Goal: Information Seeking & Learning: Find specific fact

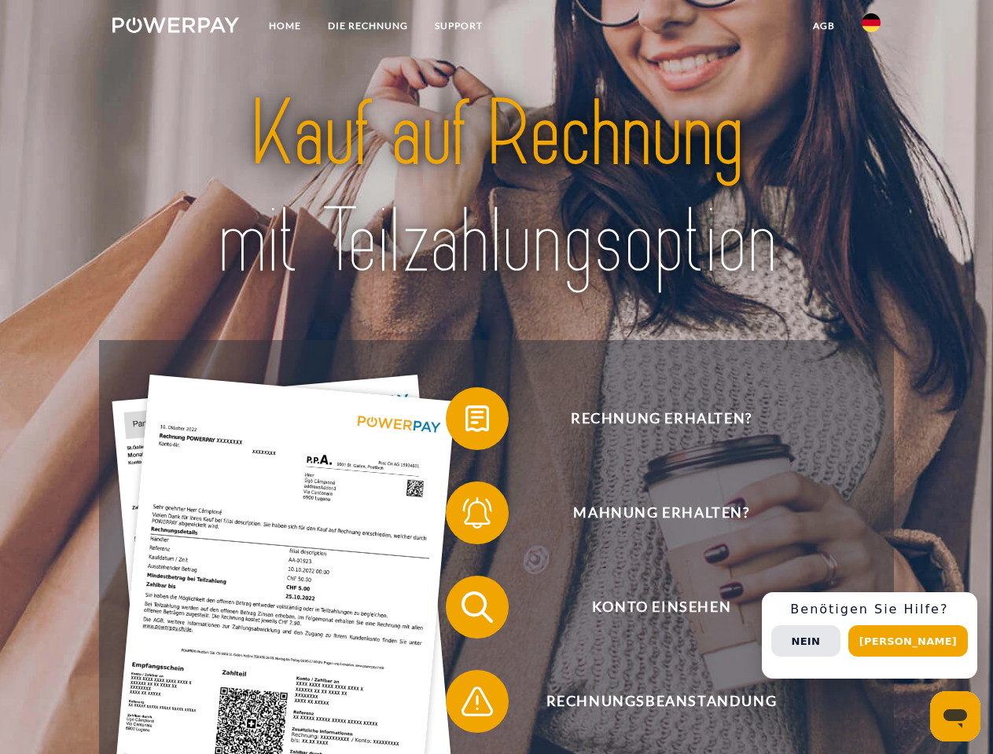
click at [175, 28] on img at bounding box center [175, 25] width 127 height 16
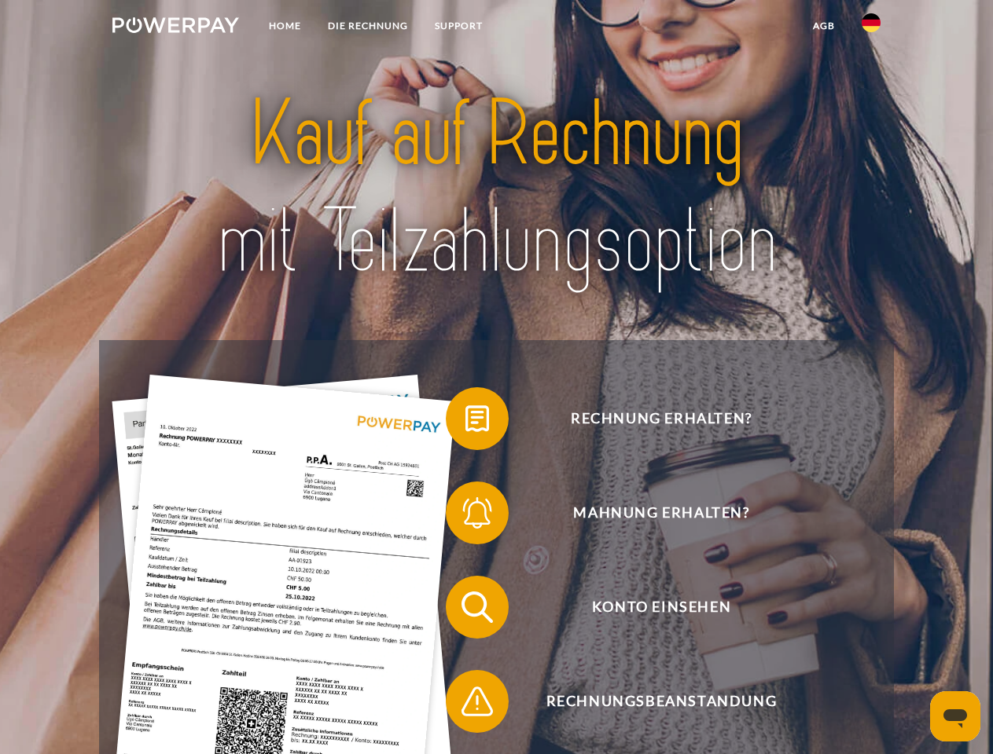
click at [871, 28] on img at bounding box center [870, 22] width 19 height 19
click at [823, 26] on link "agb" at bounding box center [823, 26] width 49 height 28
click at [465, 422] on span at bounding box center [453, 419] width 79 height 79
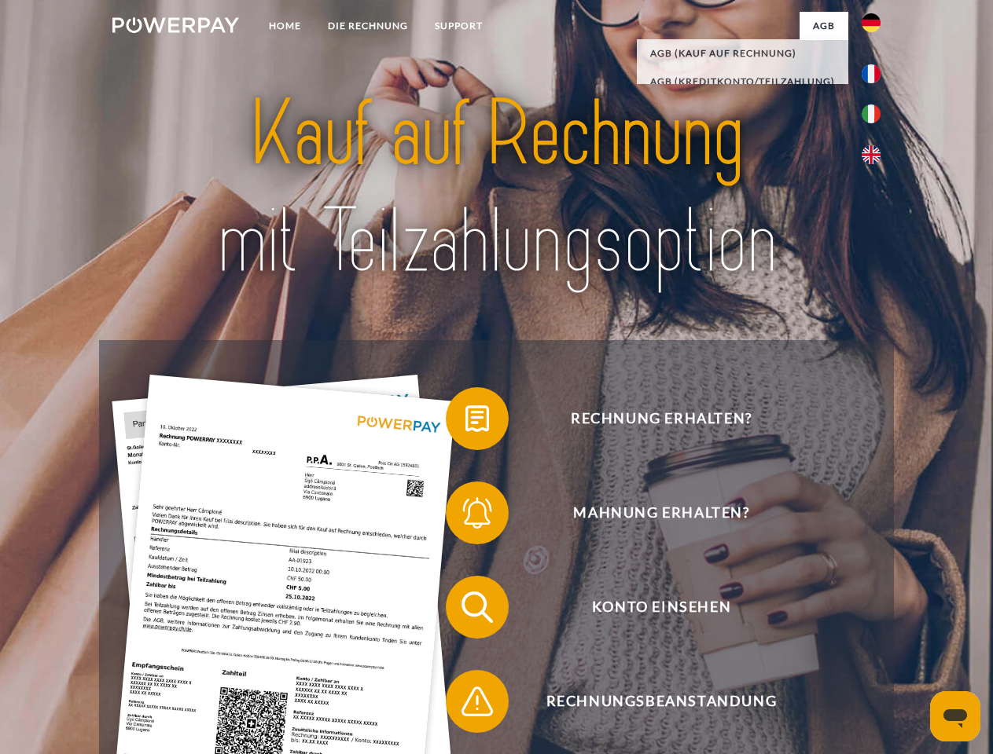
click at [465, 516] on span at bounding box center [453, 513] width 79 height 79
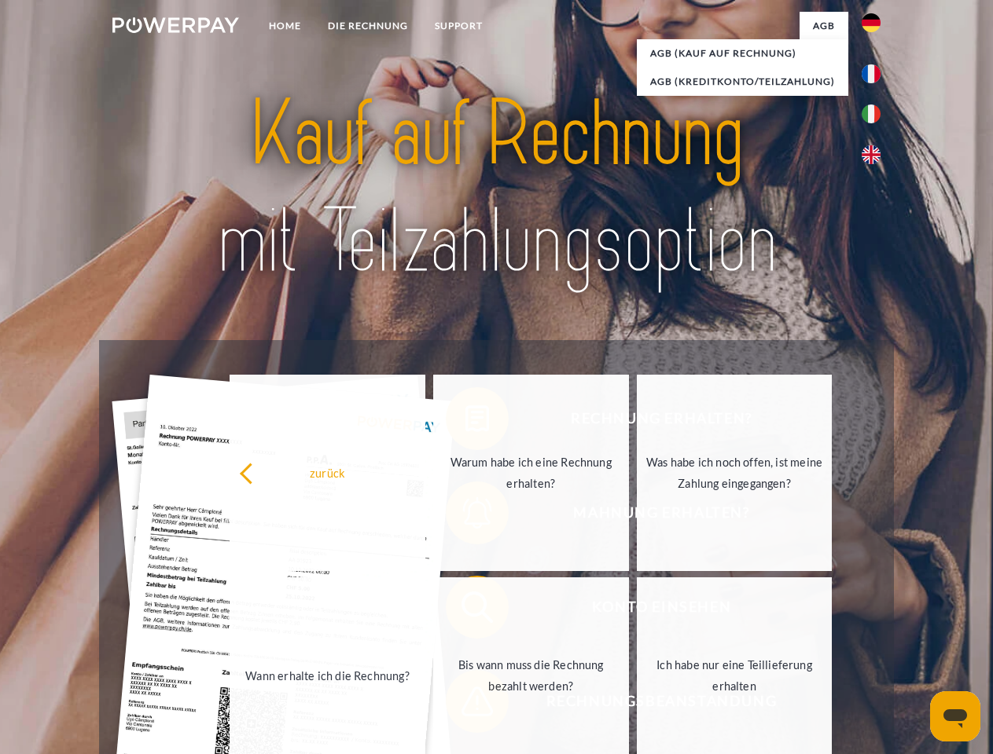
click at [465, 611] on link "Bis wann muss die Rechnung bezahlt werden?" at bounding box center [531, 676] width 196 height 196
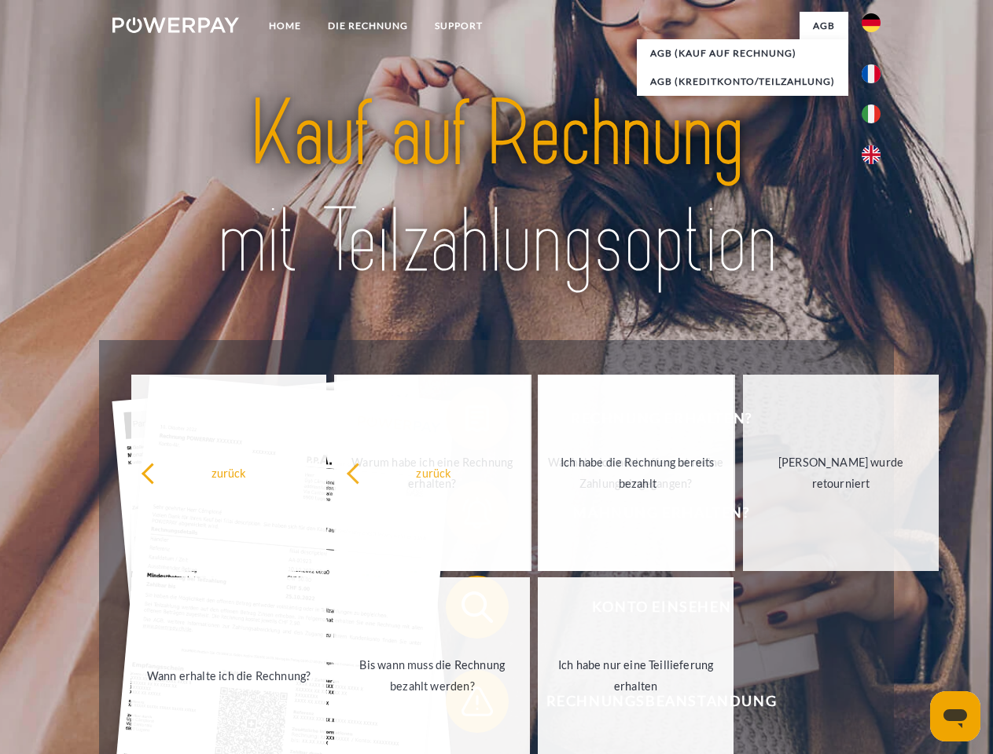
click at [465, 705] on span at bounding box center [453, 702] width 79 height 79
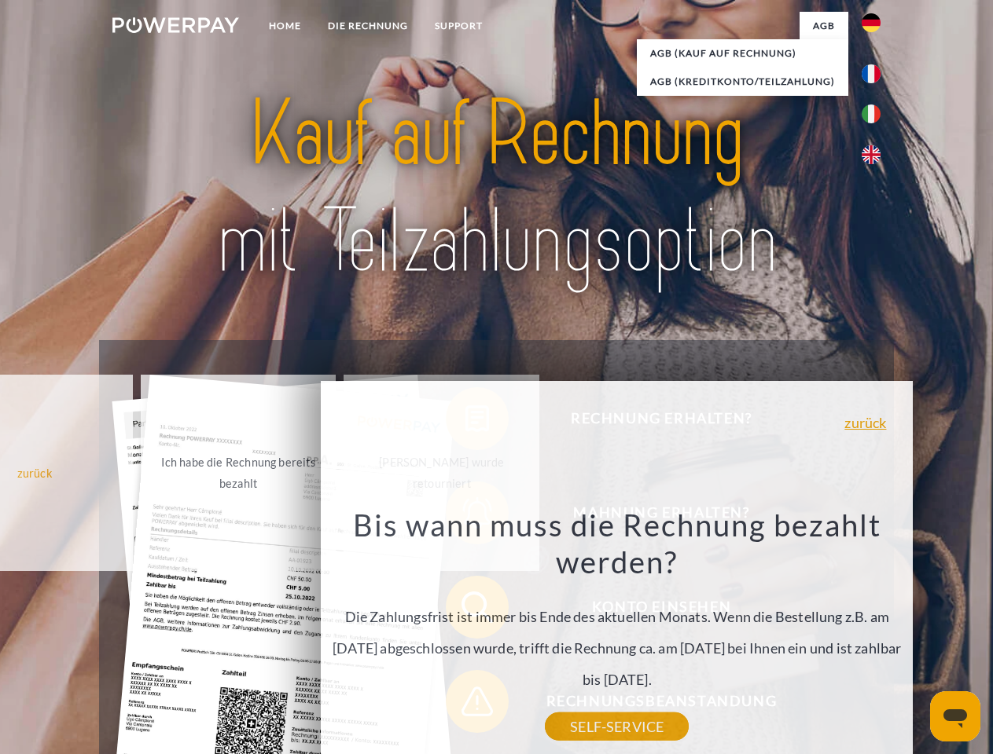
click at [875, 636] on div "Rechnung erhalten? Mahnung erhalten? Konto einsehen" at bounding box center [496, 654] width 794 height 629
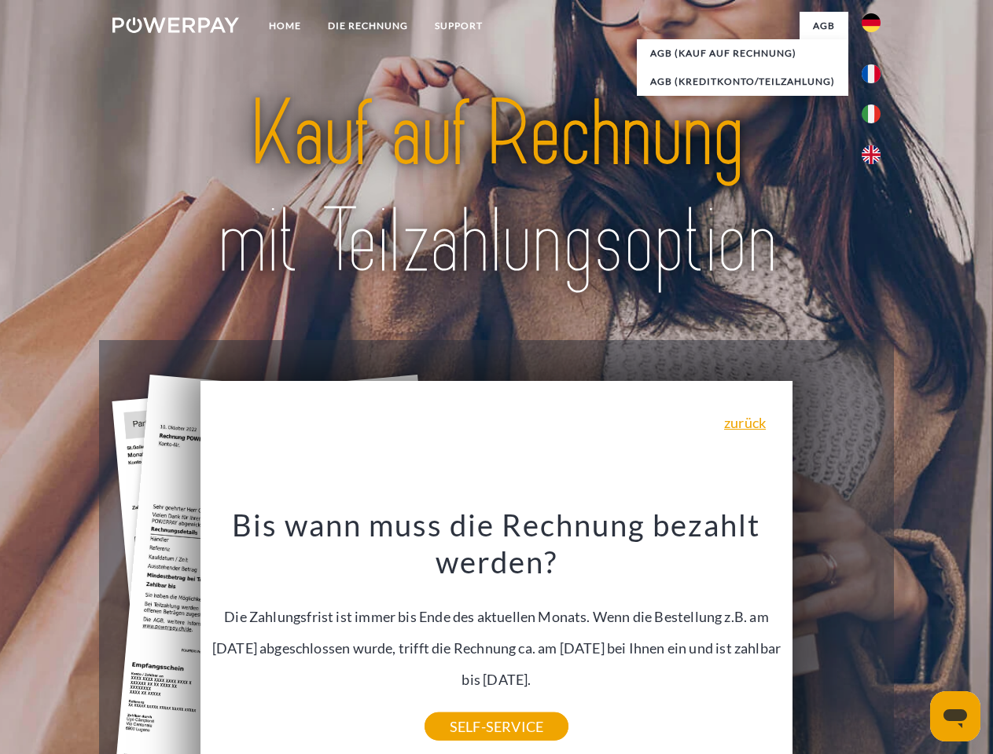
click at [836, 639] on span "Konto einsehen" at bounding box center [660, 607] width 385 height 63
click at [913, 641] on header "Home DIE RECHNUNG SUPPORT" at bounding box center [496, 542] width 993 height 1085
